Goal: Participate in discussion: Engage in conversation with other users on a specific topic

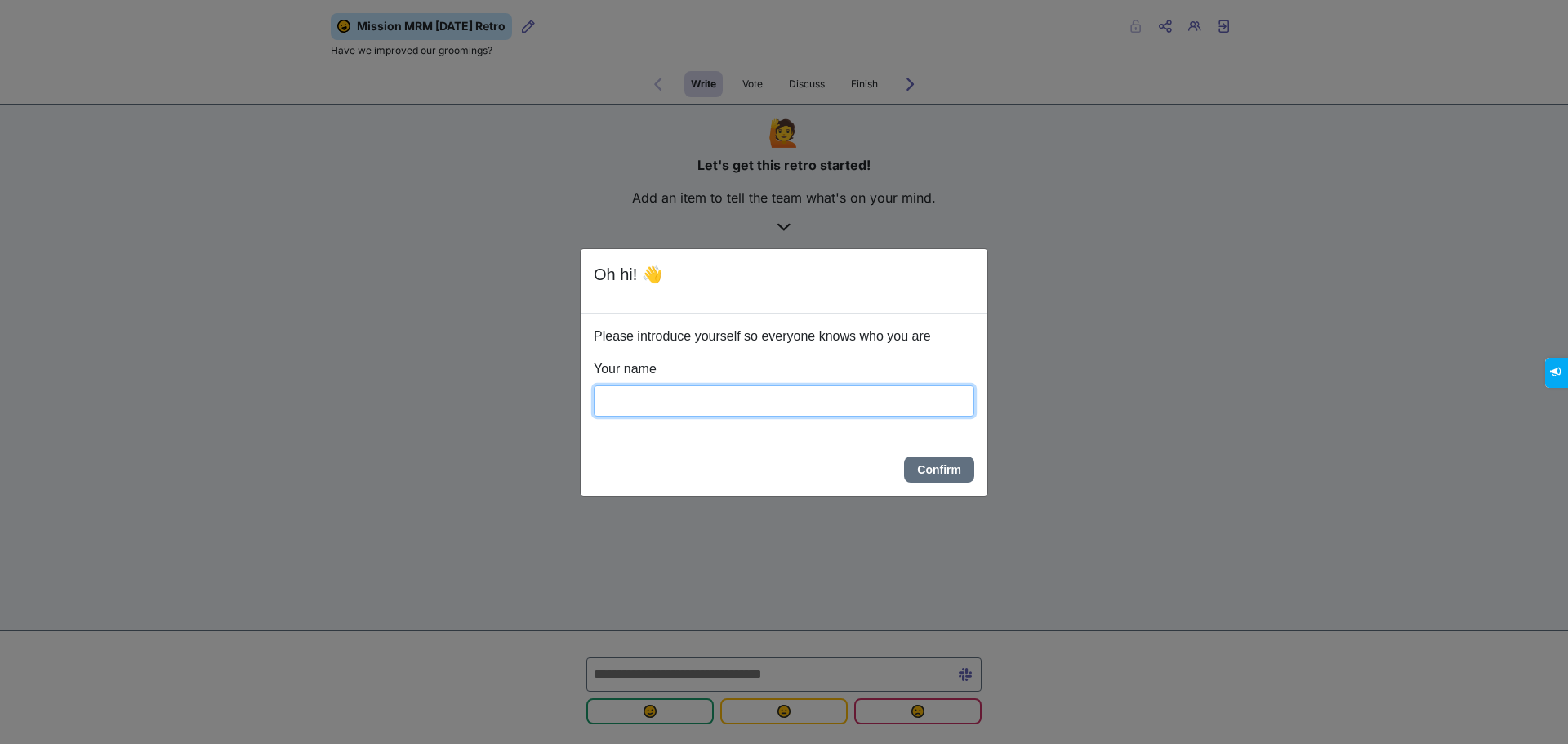
click at [769, 403] on input "Your name" at bounding box center [784, 400] width 380 height 31
type input "*****"
click at [930, 466] on button "Confirm" at bounding box center [938, 469] width 70 height 26
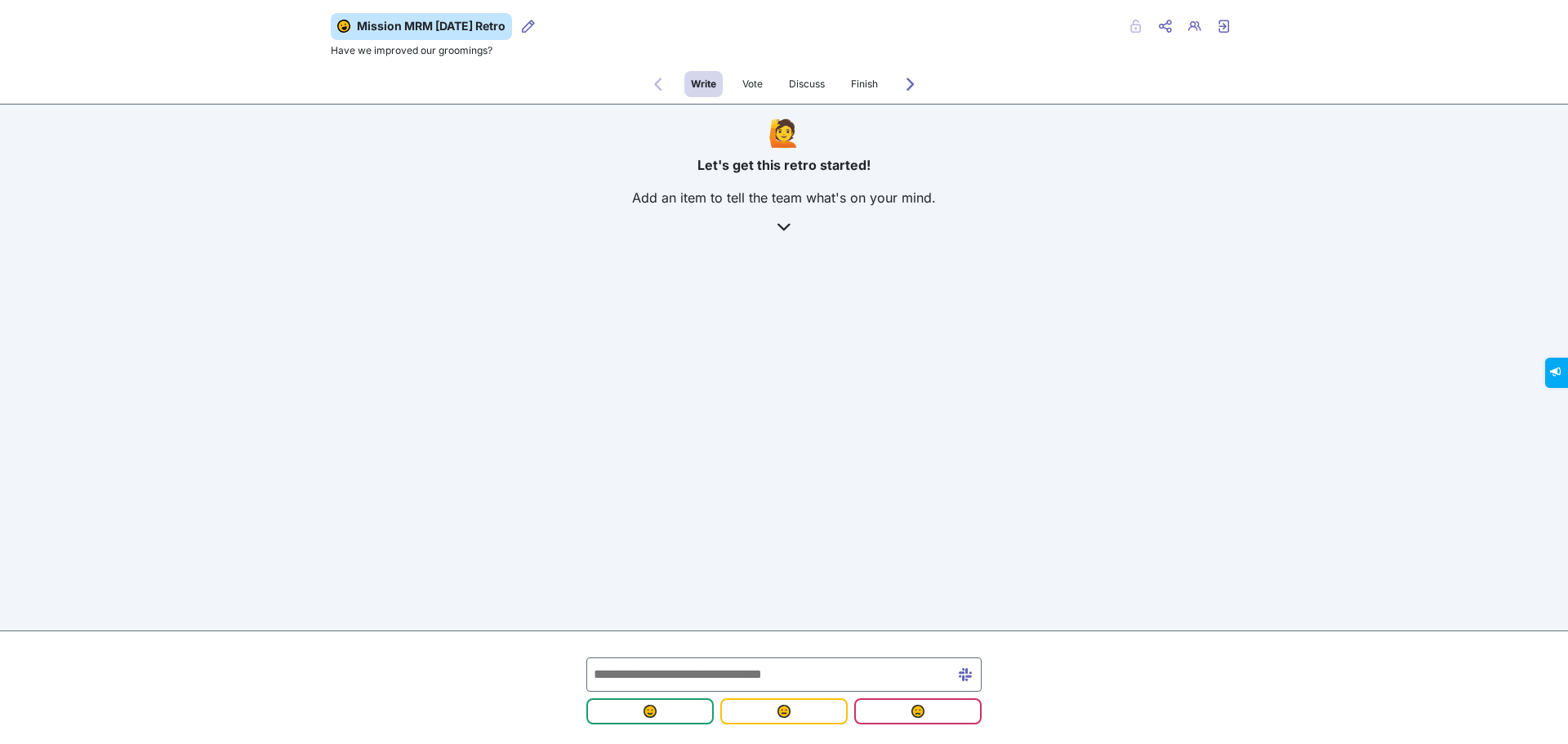
click at [787, 226] on icon at bounding box center [784, 227] width 13 height 13
drag, startPoint x: 391, startPoint y: 52, endPoint x: 497, endPoint y: 54, distance: 106.0
click at [497, 54] on div "Mission MRM [DATE] Retro Retro users Private Share menu Copy Copy link Retro us…" at bounding box center [784, 38] width 931 height 51
click at [497, 54] on p "Have we improved our groomings?" at bounding box center [784, 52] width 907 height 24
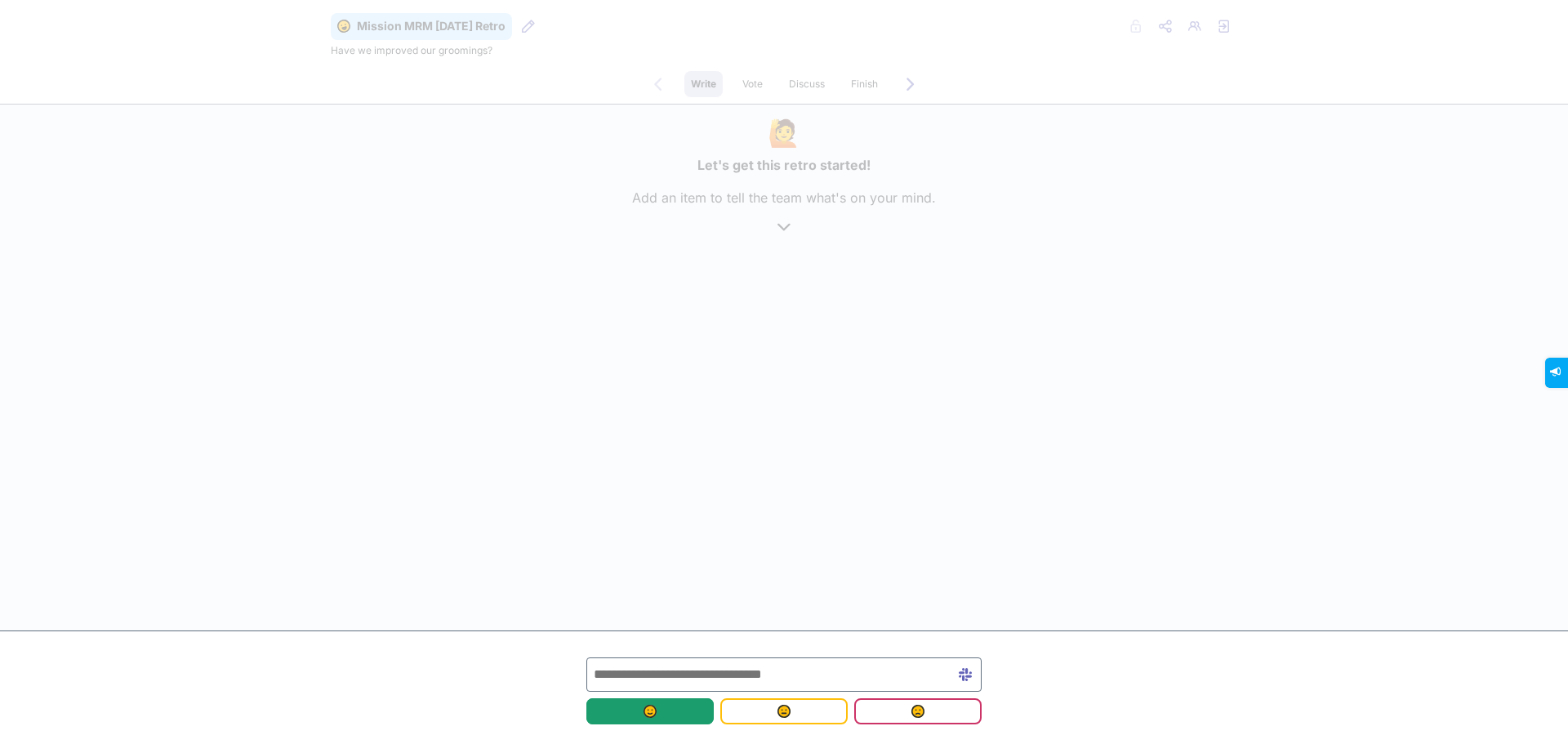
click at [678, 715] on span "submit" at bounding box center [649, 710] width 102 height 13
click at [713, 669] on input "text" at bounding box center [784, 674] width 395 height 34
click at [659, 721] on button "submit" at bounding box center [649, 710] width 128 height 26
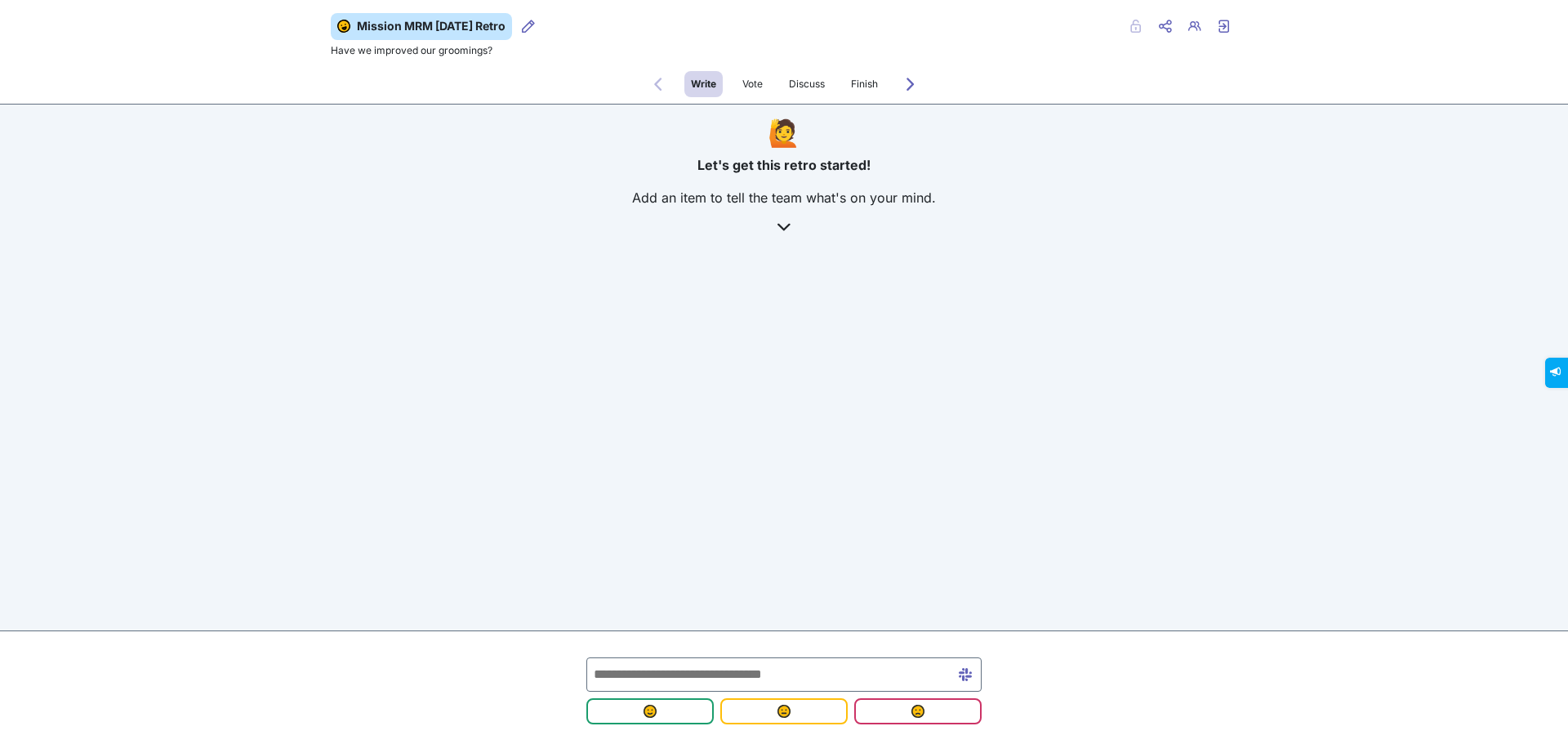
click at [880, 490] on div "Mission MRM [DATE] Retro Retro users Private Share menu Copy Copy link Retro us…" at bounding box center [784, 372] width 1568 height 744
click at [677, 717] on span "submit" at bounding box center [649, 710] width 102 height 13
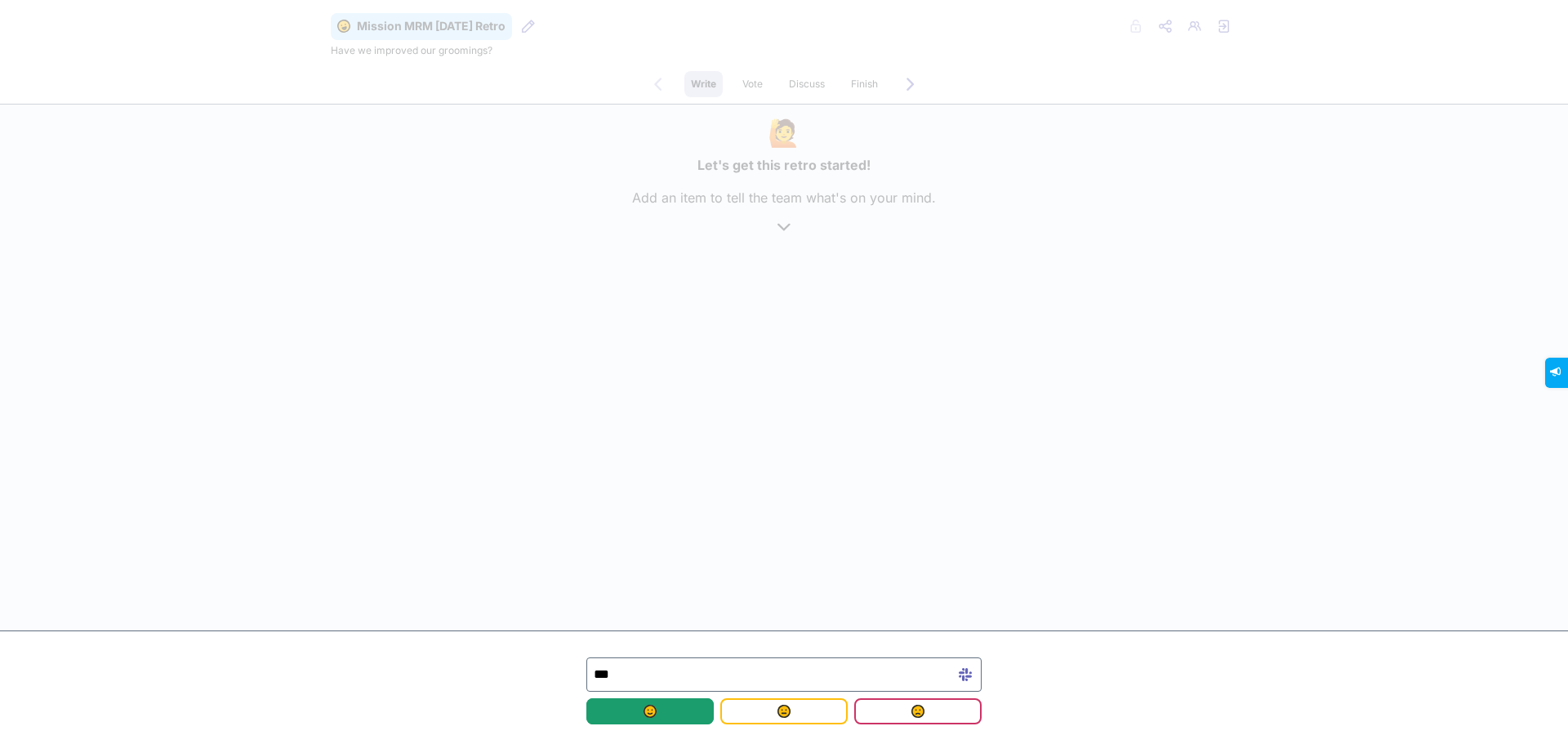
type input "****"
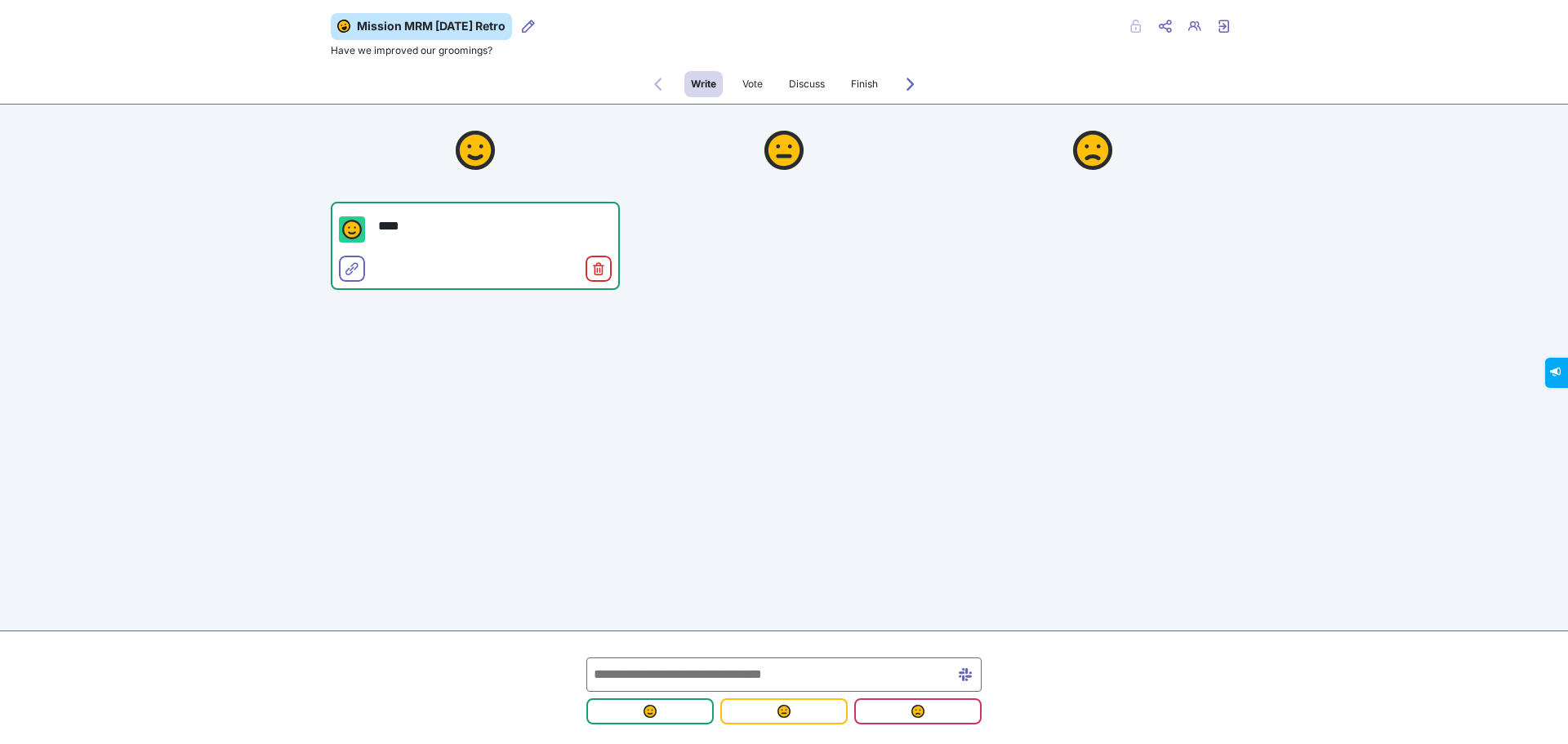
click at [955, 430] on div "Mission MRM [DATE] Retro Retro users Private Share menu Copy Copy link Retro us…" at bounding box center [784, 252] width 1568 height 506
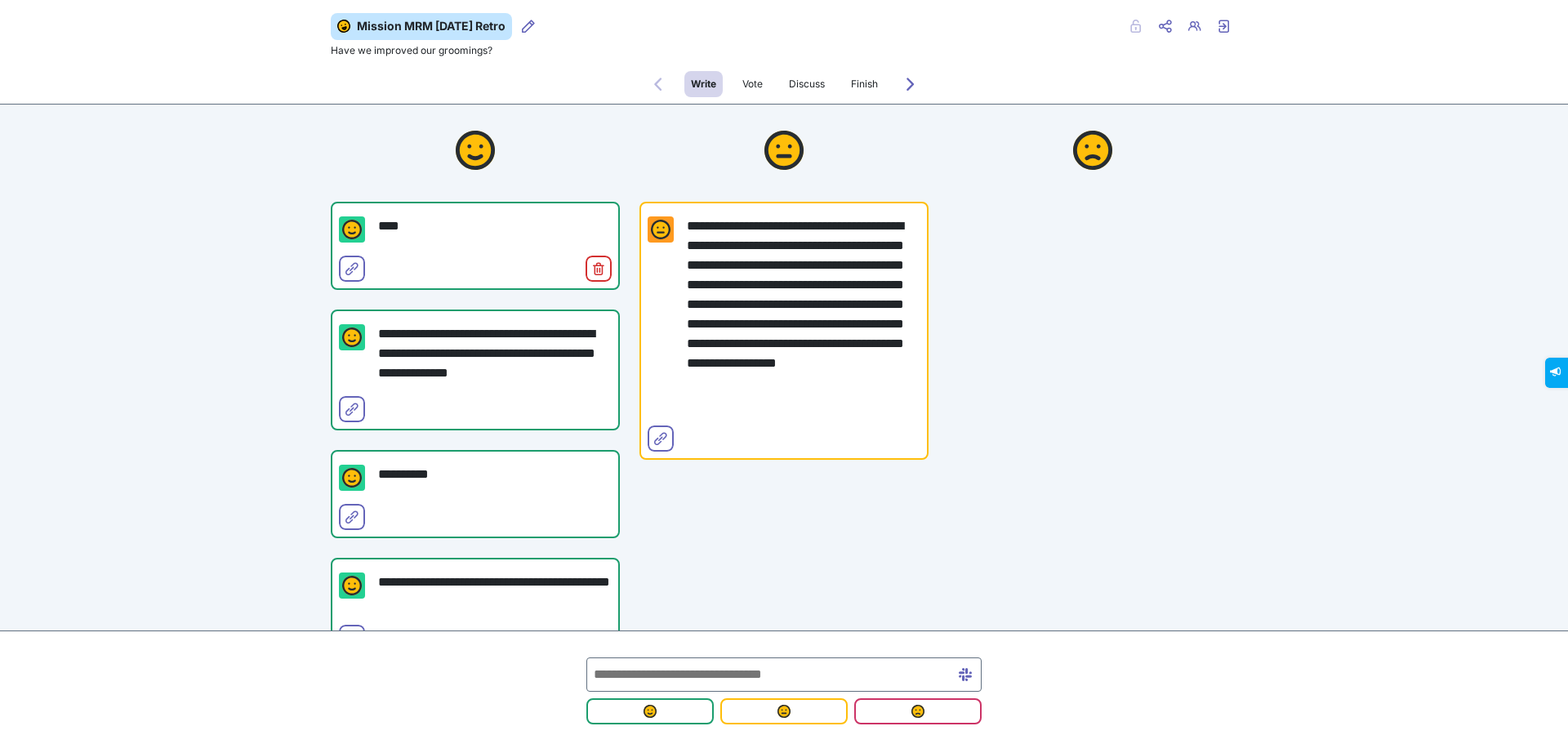
scroll to position [130, 0]
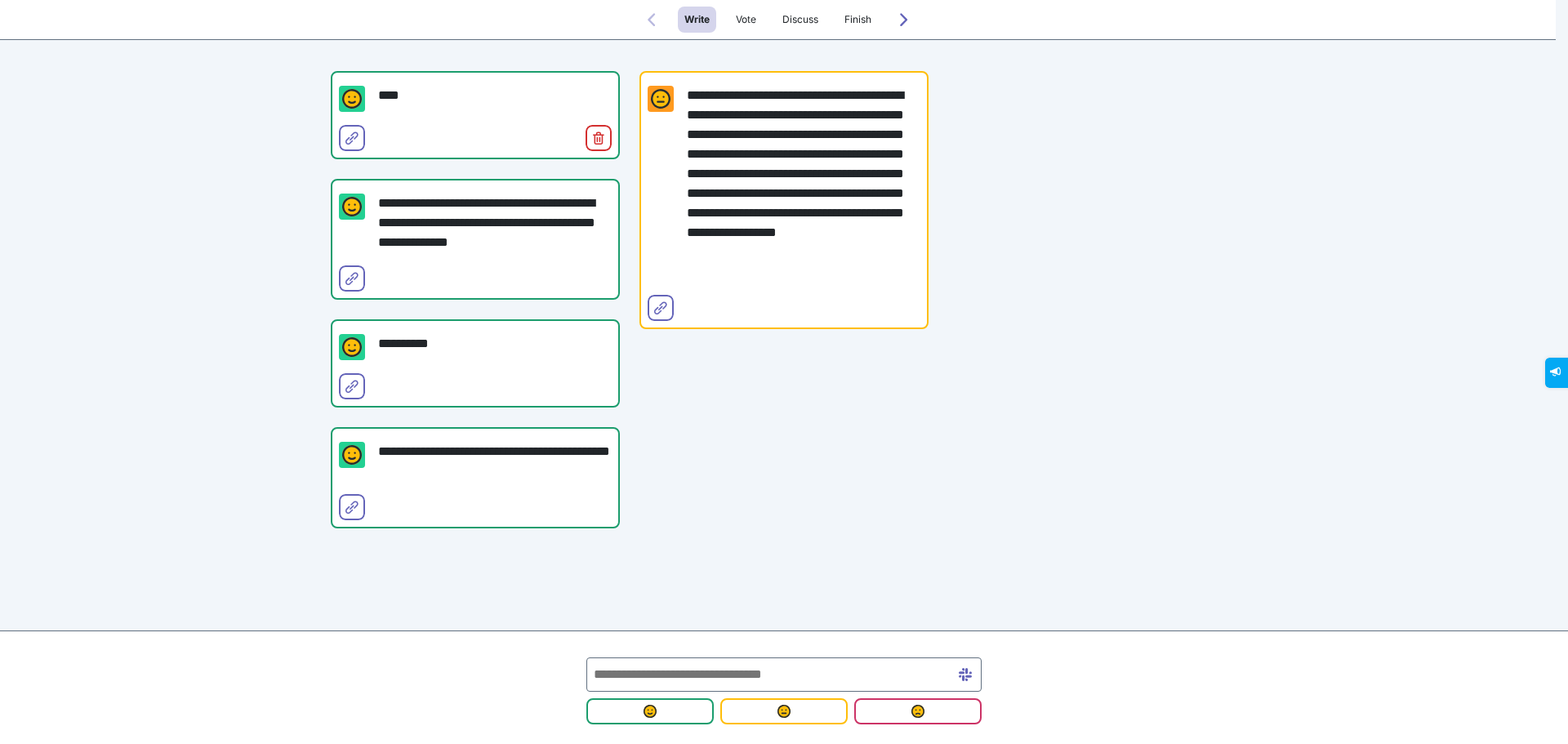
click at [659, 678] on input "text" at bounding box center [784, 674] width 395 height 34
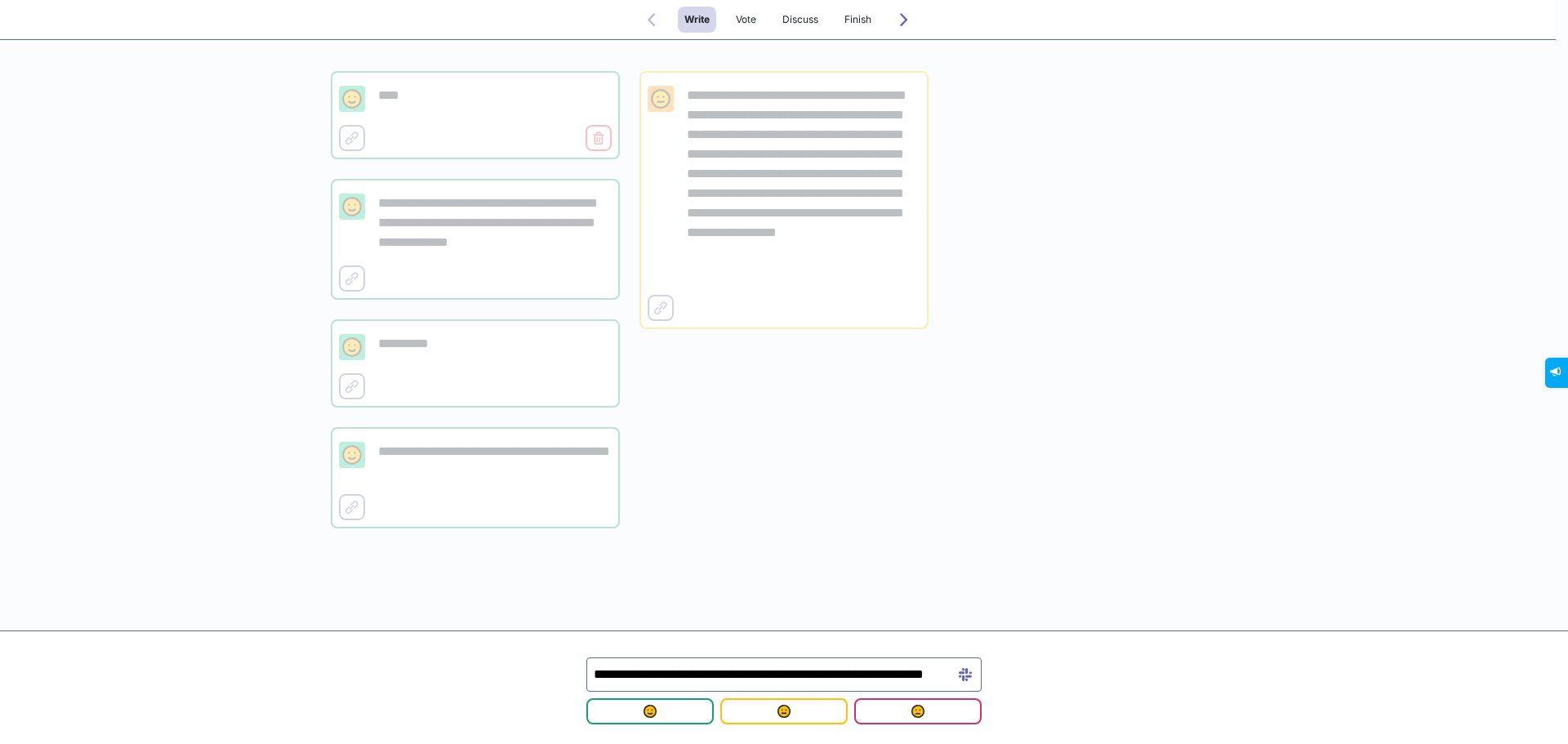
scroll to position [0, 49]
type input "**********"
click at [659, 706] on span "submit" at bounding box center [649, 710] width 102 height 13
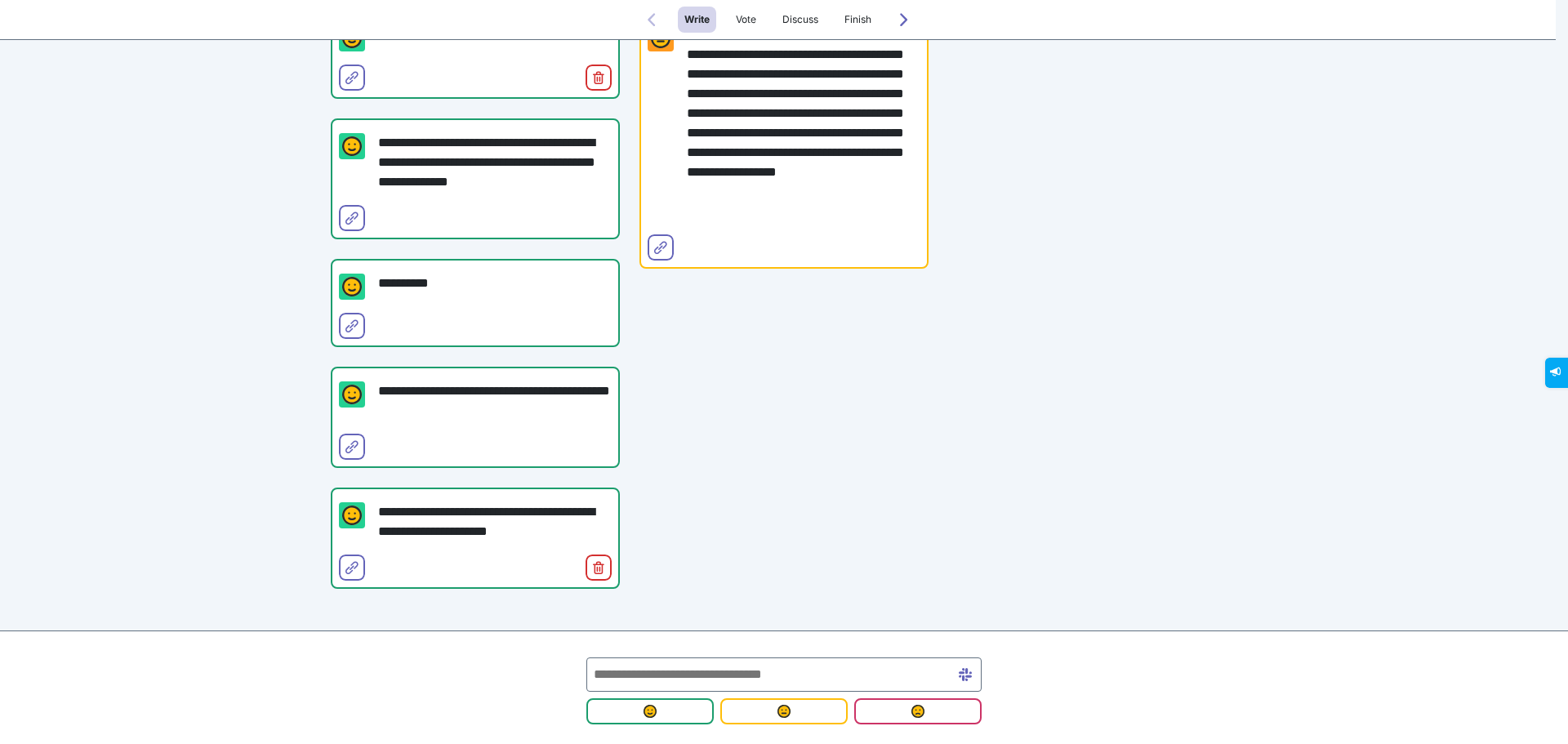
scroll to position [251, 0]
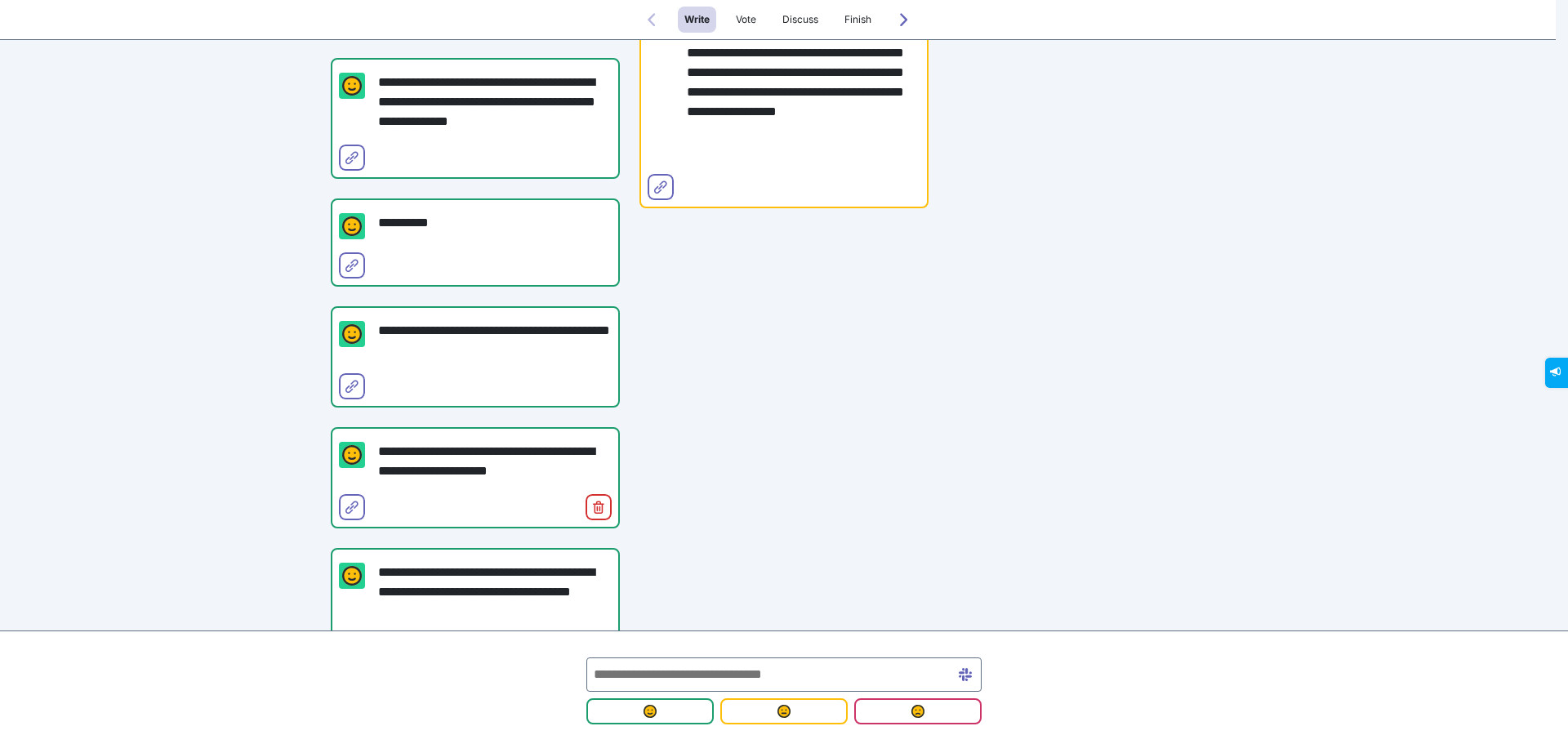
click at [802, 355] on div "**********" at bounding box center [784, 271] width 289 height 836
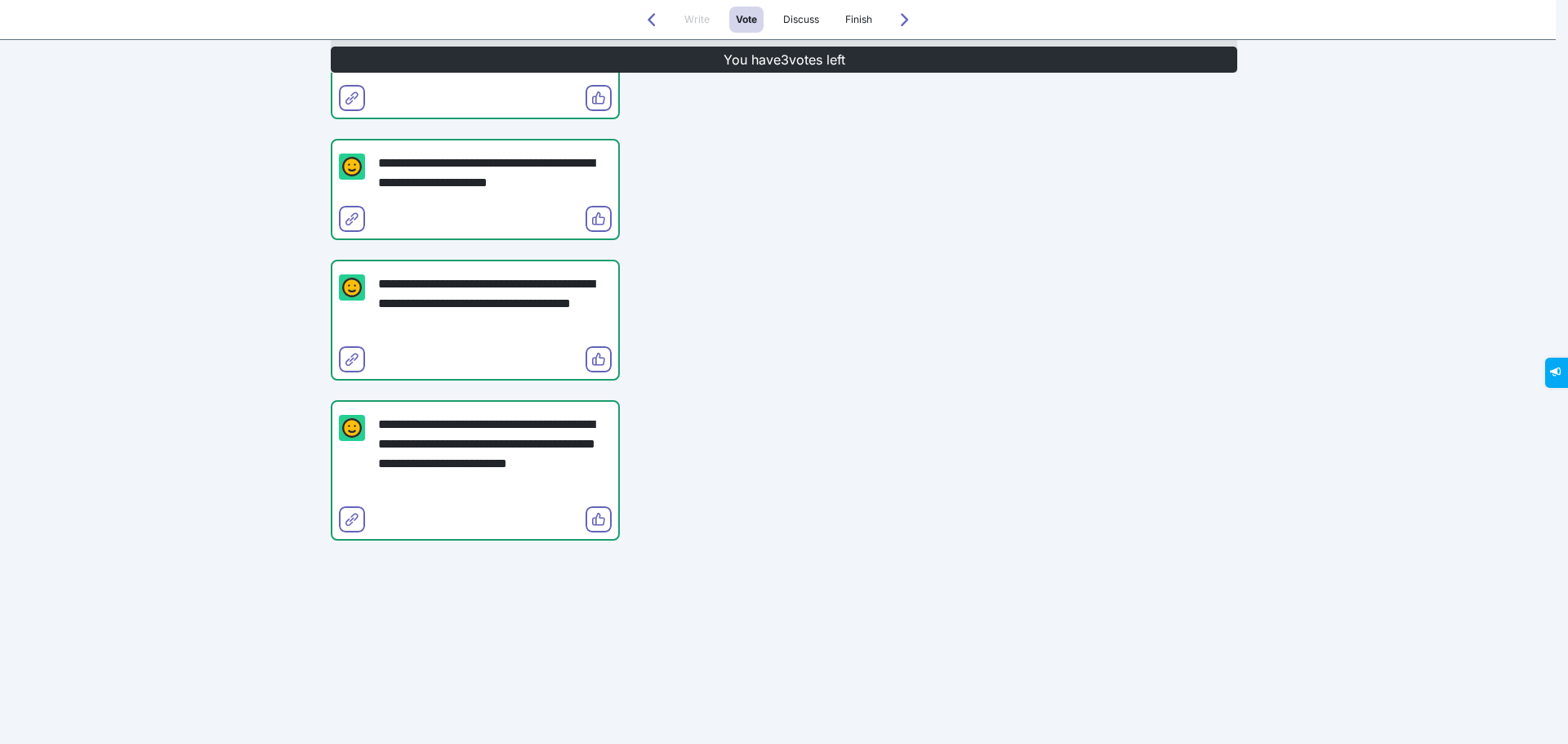
scroll to position [0, 0]
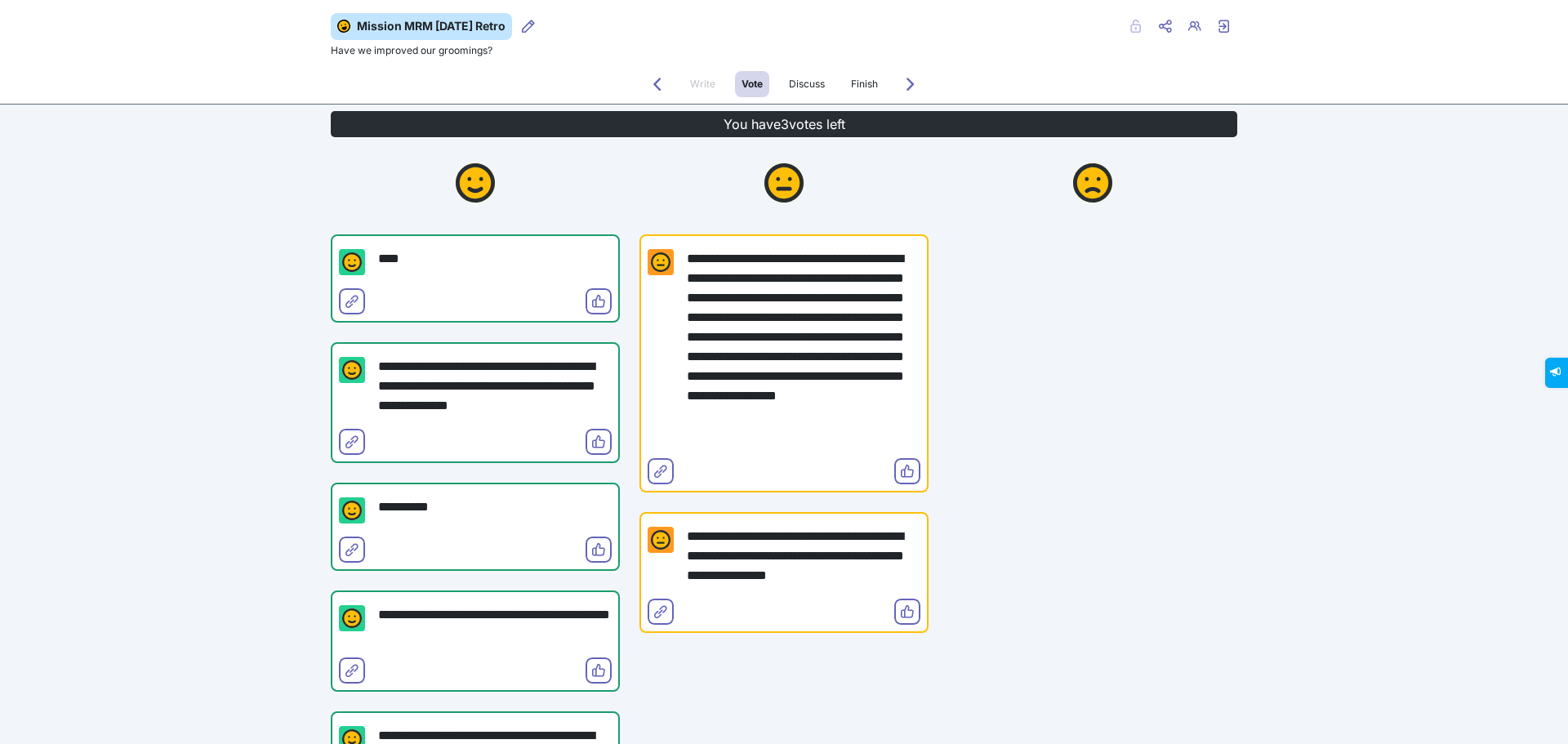
click at [741, 90] on span "Vote" at bounding box center [752, 84] width 34 height 26
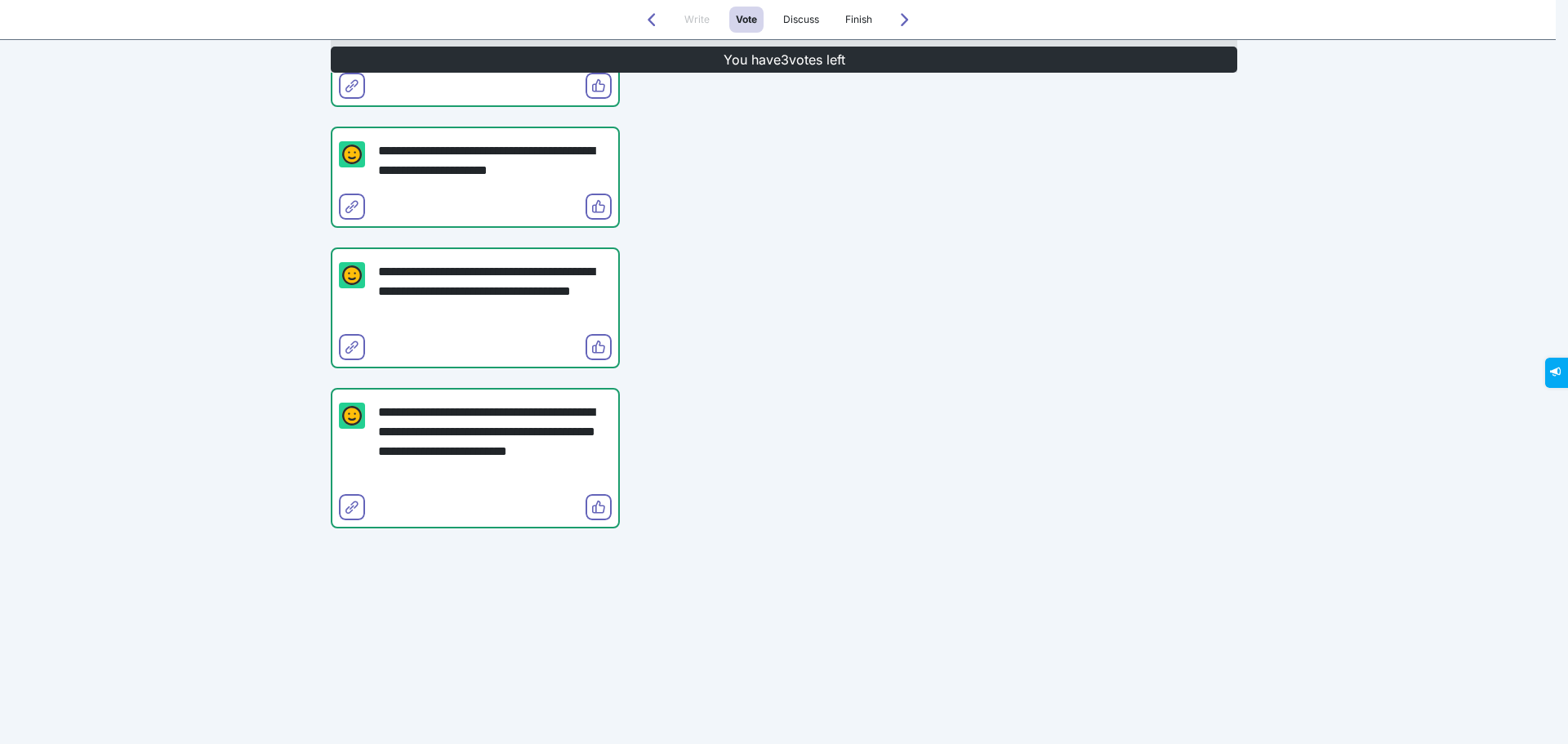
scroll to position [95, 0]
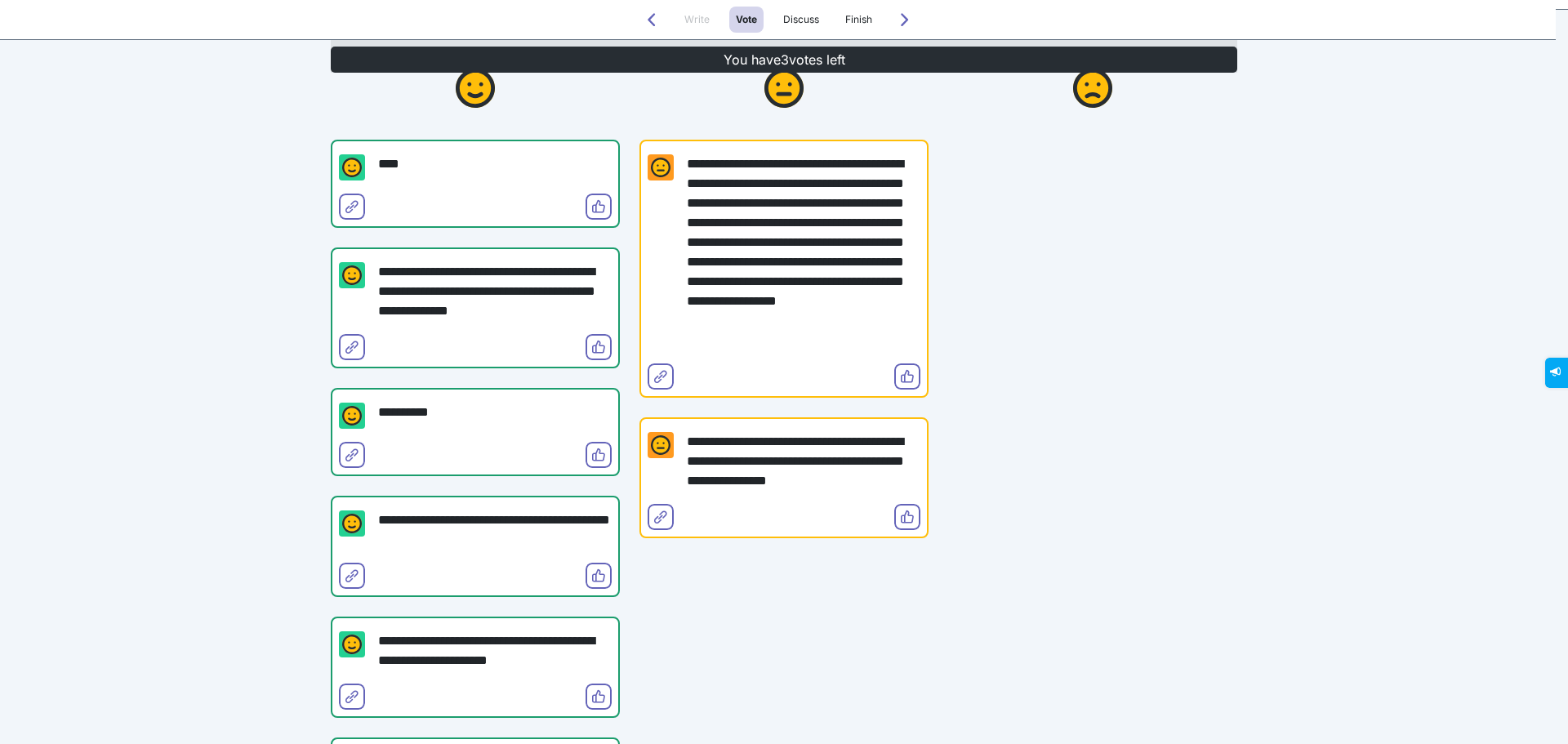
click at [1264, 304] on div "**********" at bounding box center [784, 569] width 1568 height 1328
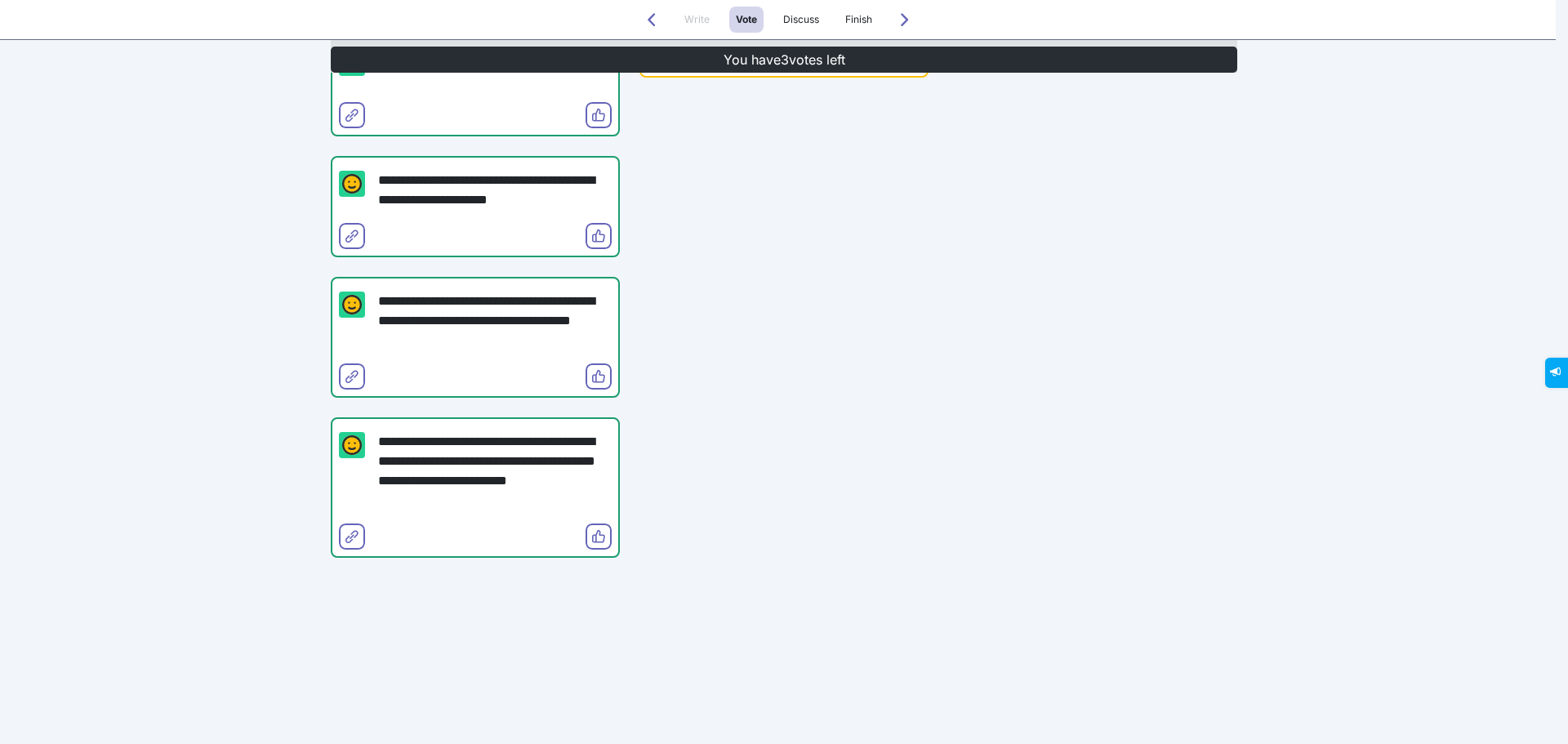
scroll to position [585, 0]
